Goal: Task Accomplishment & Management: Manage account settings

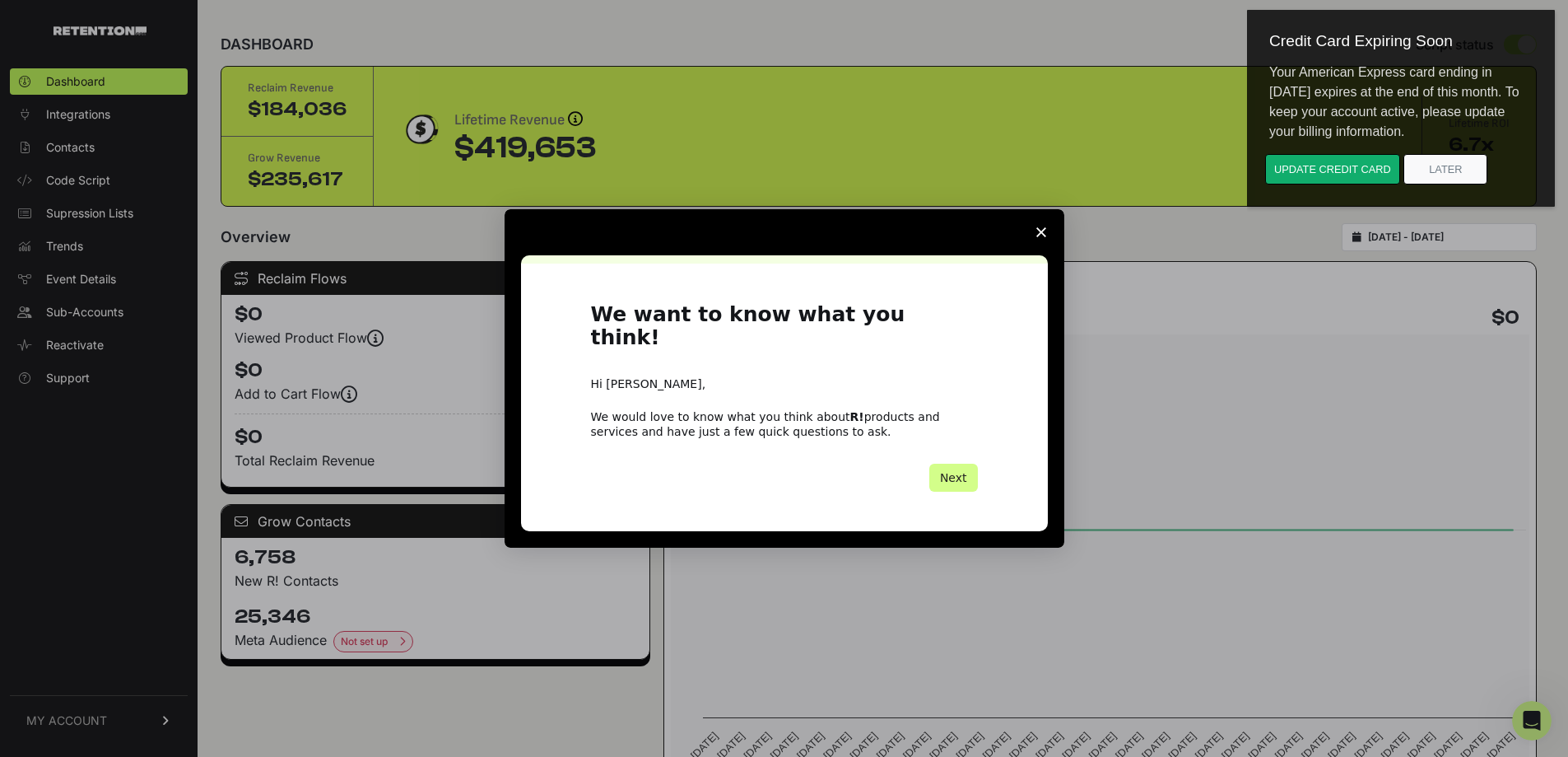
click at [1038, 237] on icon "Close survey" at bounding box center [1041, 232] width 10 height 10
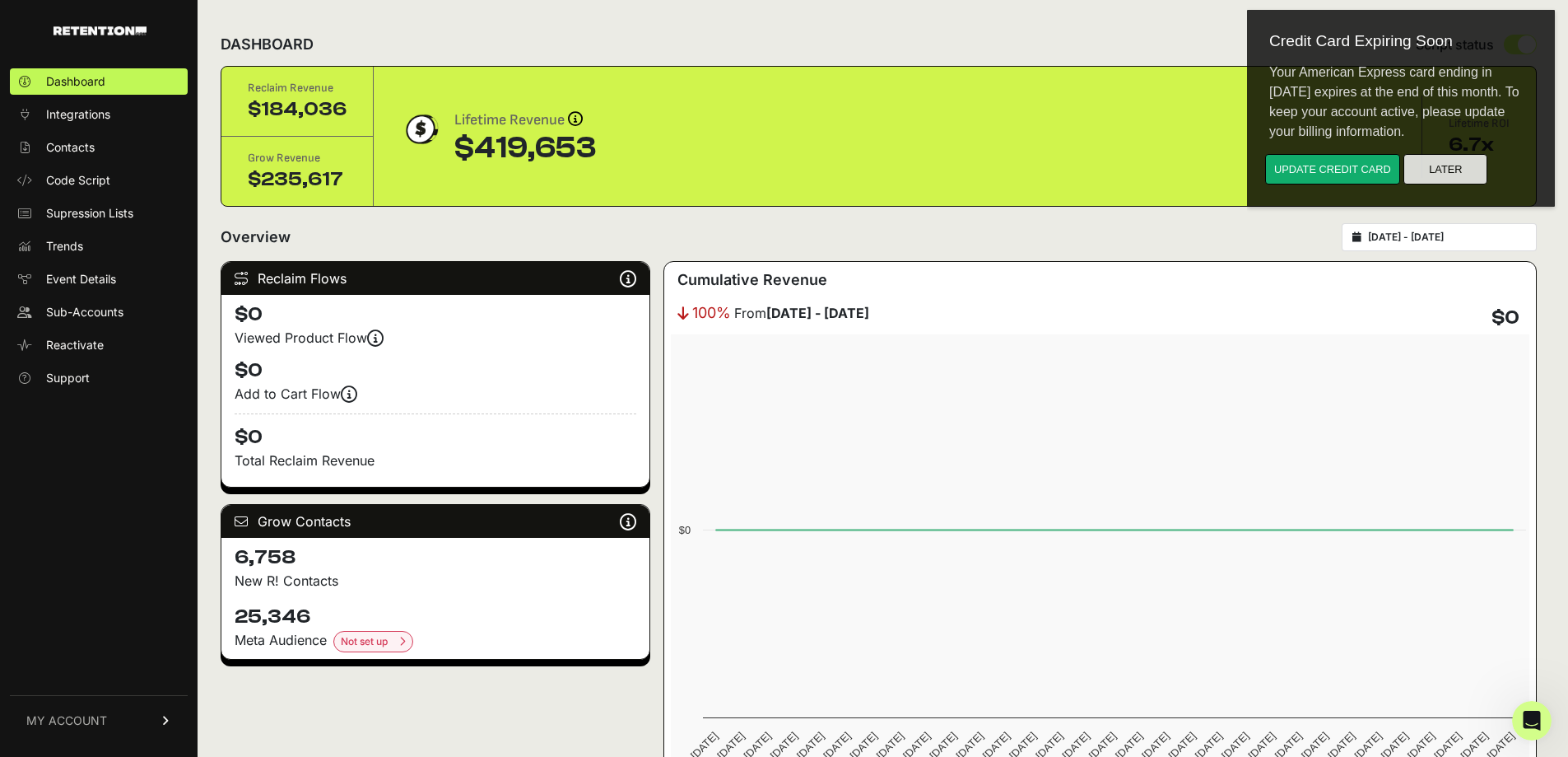
click at [1449, 163] on button "Later" at bounding box center [1445, 168] width 84 height 30
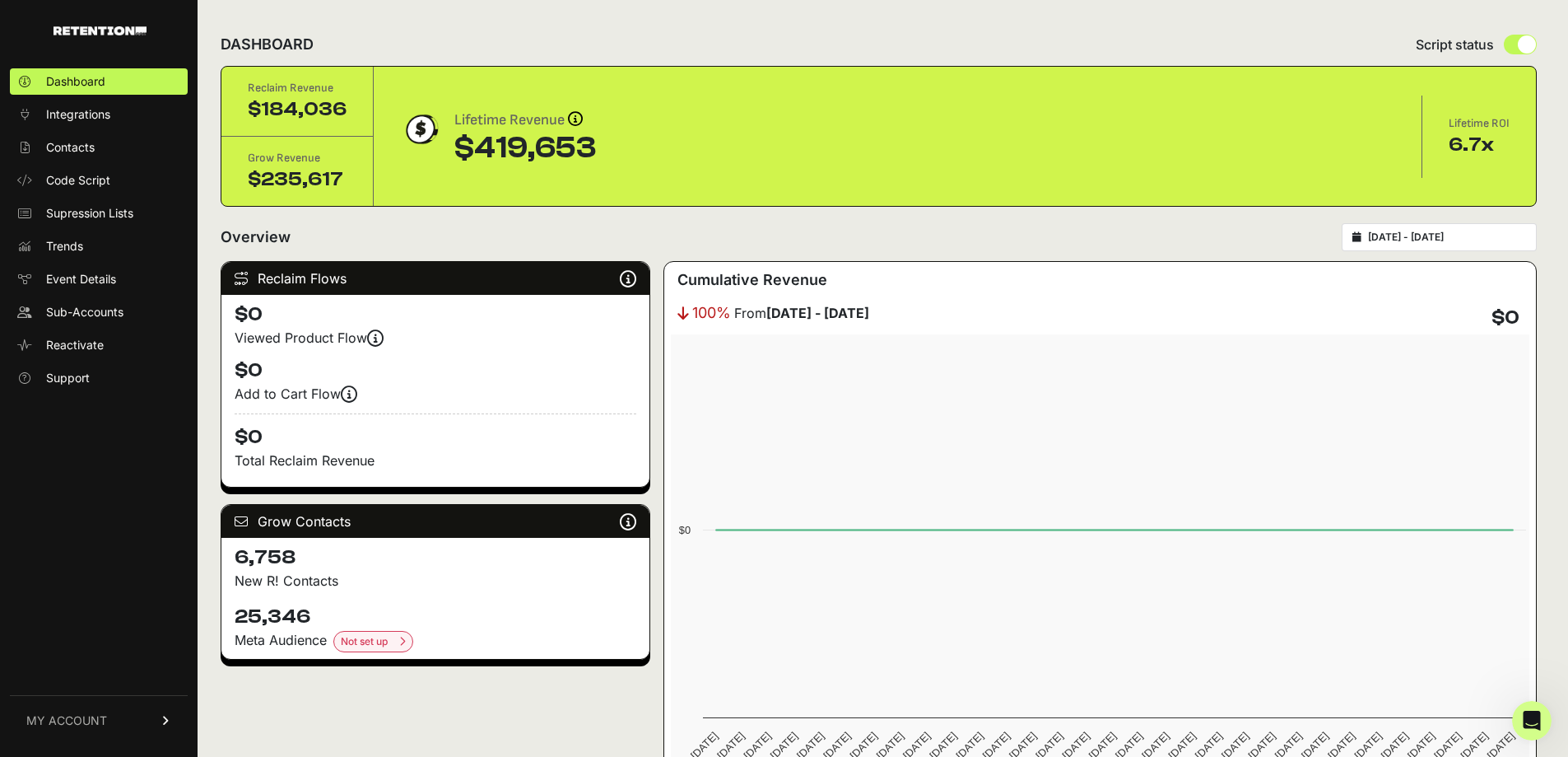
click at [76, 708] on link "MY ACCOUNT" at bounding box center [99, 720] width 178 height 50
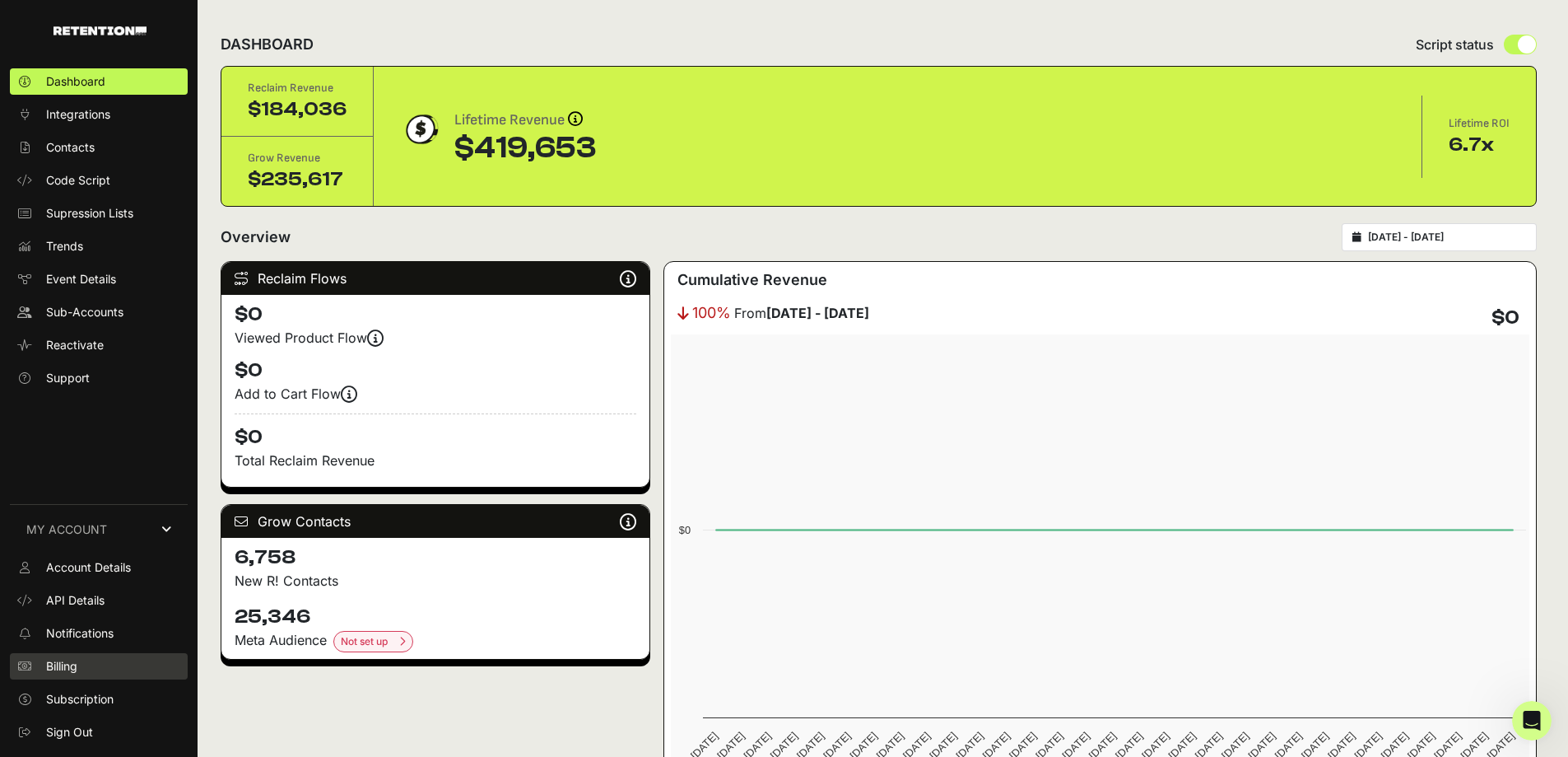
click at [82, 661] on link "Billing" at bounding box center [99, 666] width 178 height 26
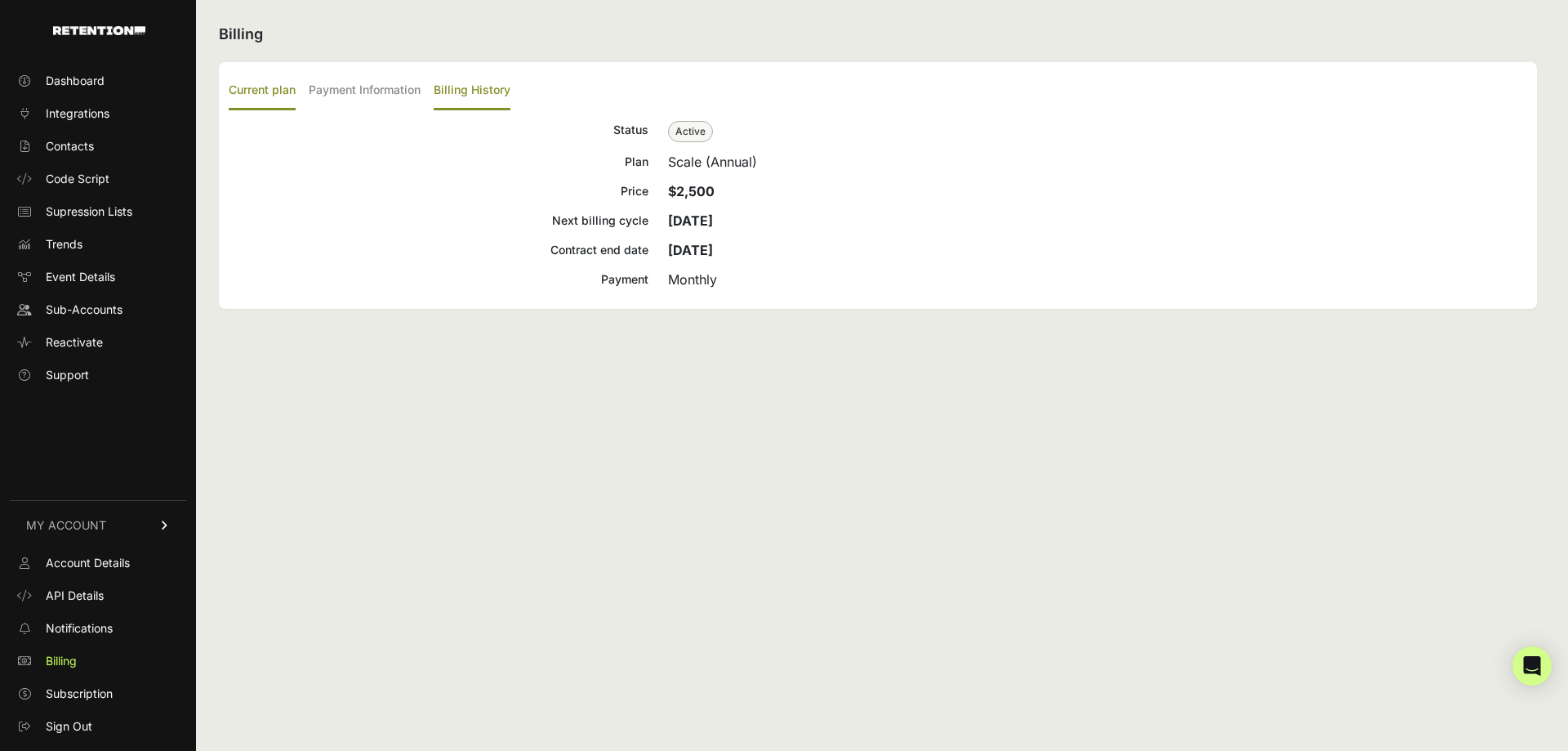
click at [478, 88] on label "Billing History" at bounding box center [472, 91] width 77 height 39
click at [0, 0] on input "Billing History" at bounding box center [0, 0] width 0 height 0
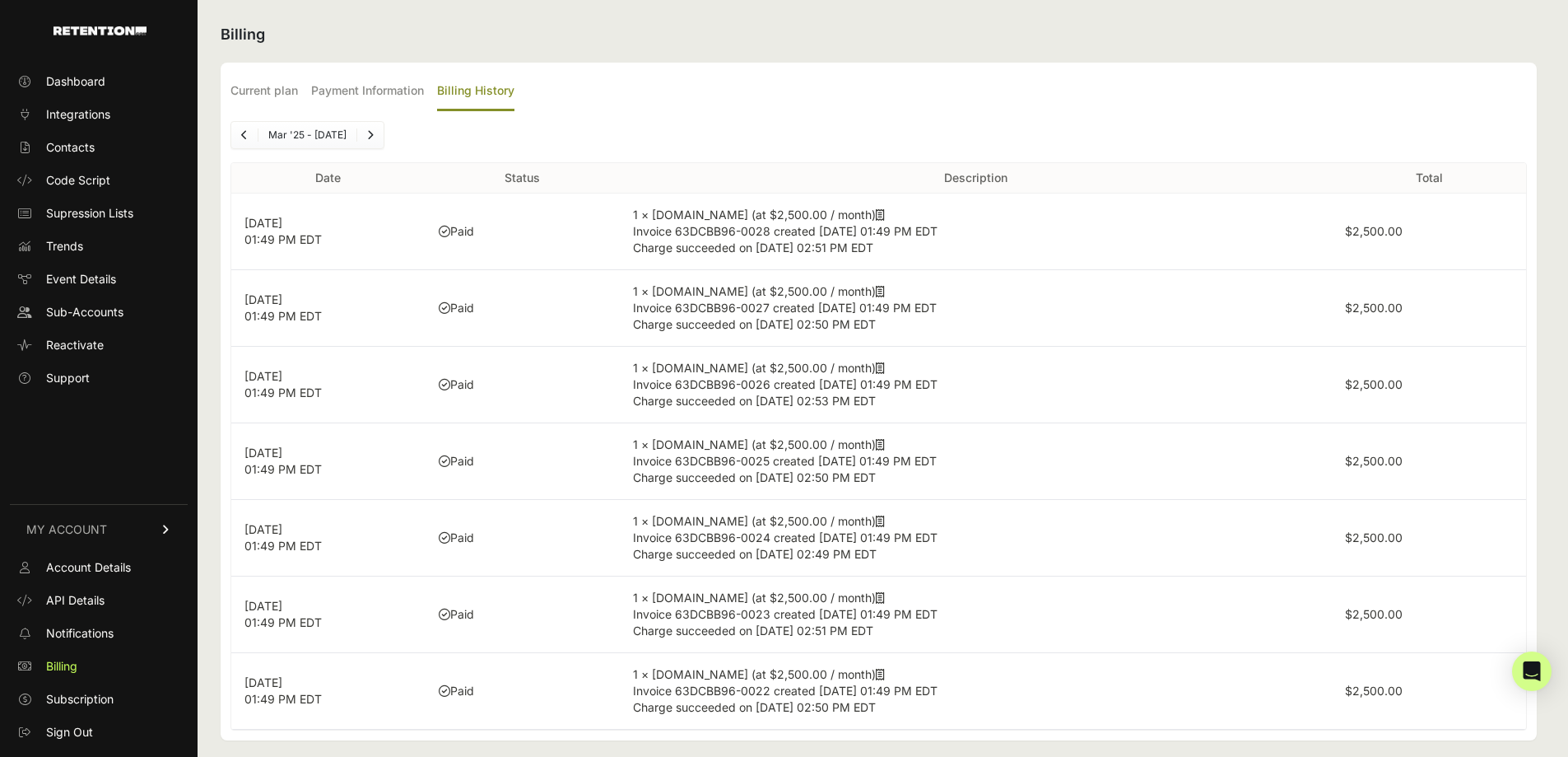
click at [876, 216] on icon at bounding box center [880, 215] width 9 height 12
click at [92, 305] on span "Sub-Accounts" at bounding box center [85, 312] width 77 height 16
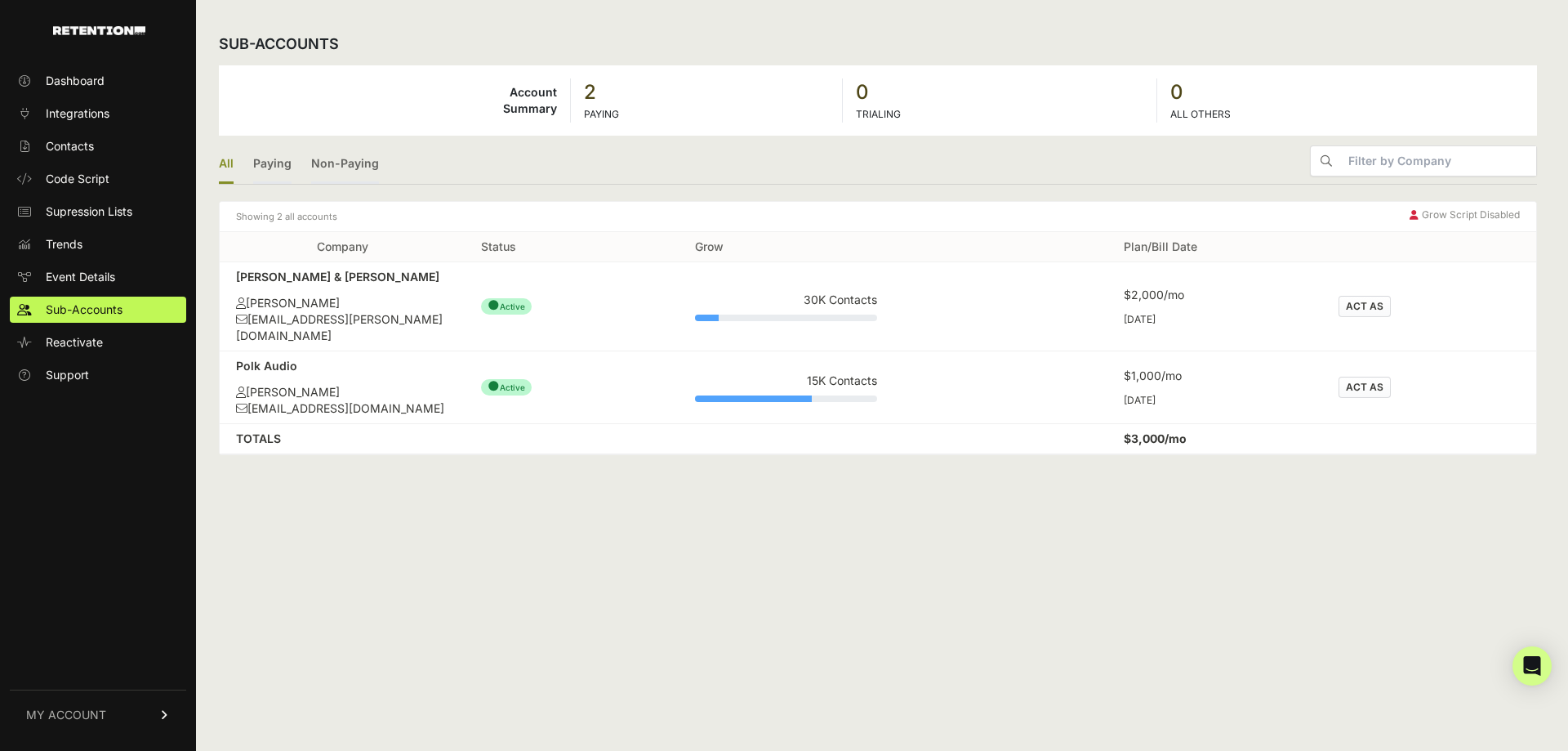
click at [1367, 296] on button "ACT AS" at bounding box center [1365, 307] width 52 height 22
